Goal: Contribute content

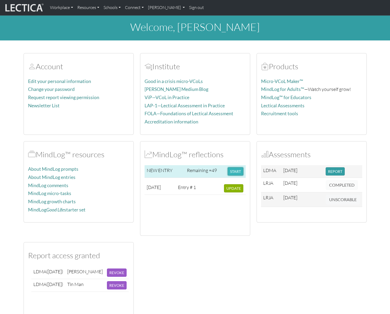
click at [239, 172] on button "START" at bounding box center [235, 171] width 16 height 8
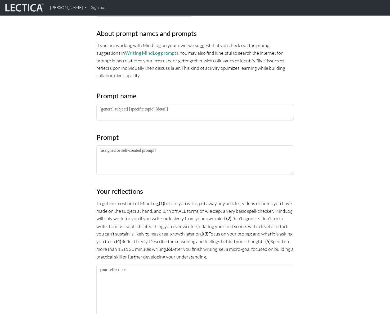
scroll to position [177, 0]
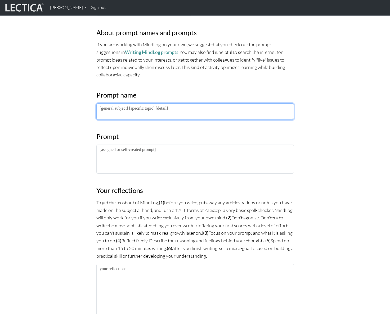
click at [157, 110] on textarea at bounding box center [194, 111] width 197 height 16
type textarea "this is a test"
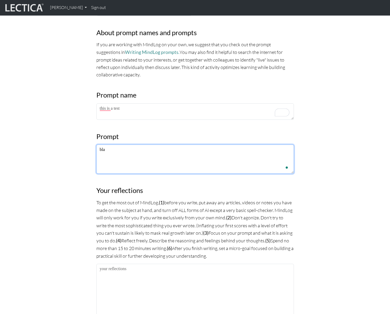
type textarea "bla"
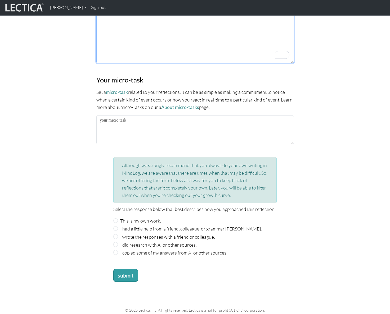
scroll to position [448, 0]
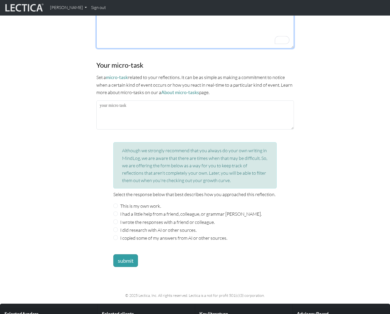
type textarea "test from [PERSON_NAME]"
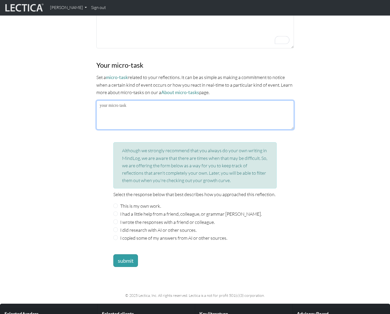
click at [156, 107] on textarea at bounding box center [194, 115] width 197 height 29
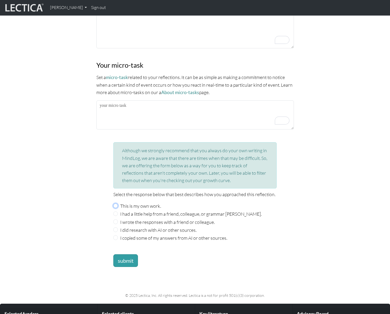
click at [115, 204] on input "This is my own work." at bounding box center [115, 206] width 5 height 5
radio input "true"
click at [126, 258] on button "submit" at bounding box center [125, 260] width 25 height 13
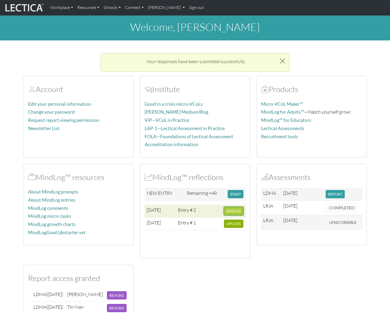
click at [232, 210] on span "UPDATE" at bounding box center [233, 211] width 15 height 4
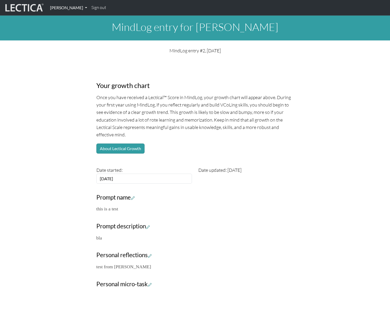
click at [68, 8] on link "[PERSON_NAME]" at bounding box center [68, 7] width 41 height 11
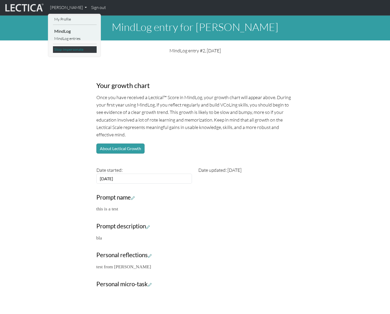
click at [71, 50] on link "Stop impersonate" at bounding box center [75, 49] width 44 height 7
